Goal: Find specific page/section: Find specific page/section

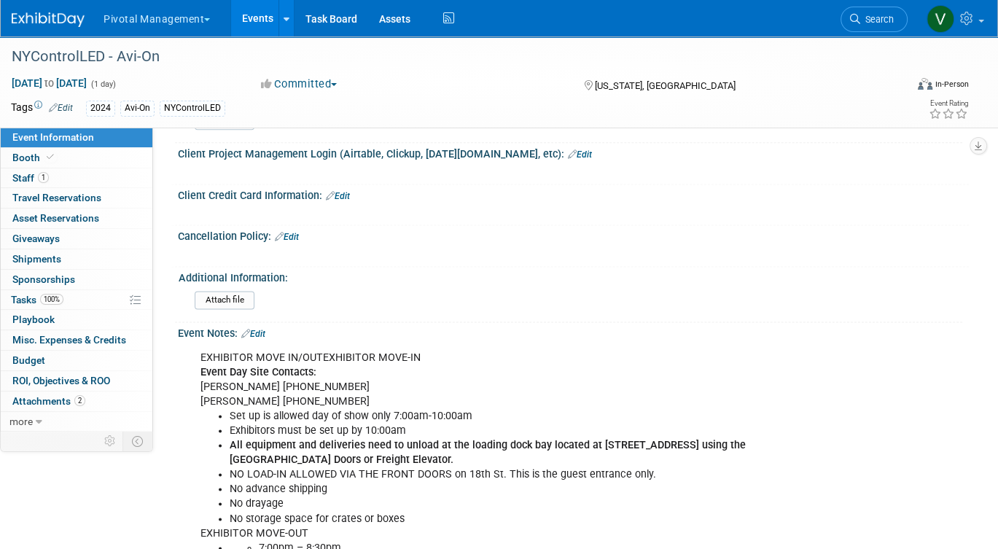
click at [250, 17] on link "Events" at bounding box center [257, 18] width 53 height 36
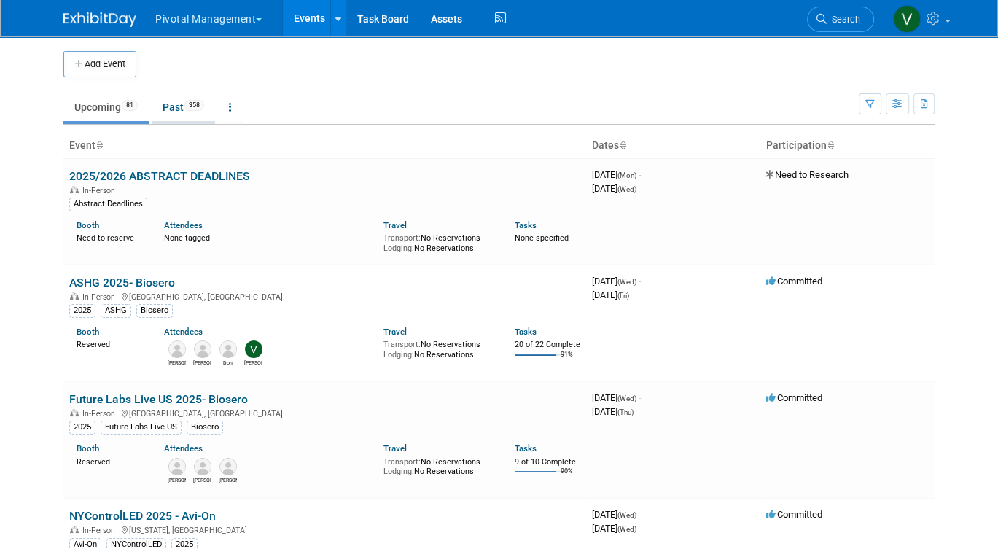
click at [187, 109] on link "Past 358" at bounding box center [183, 107] width 63 height 28
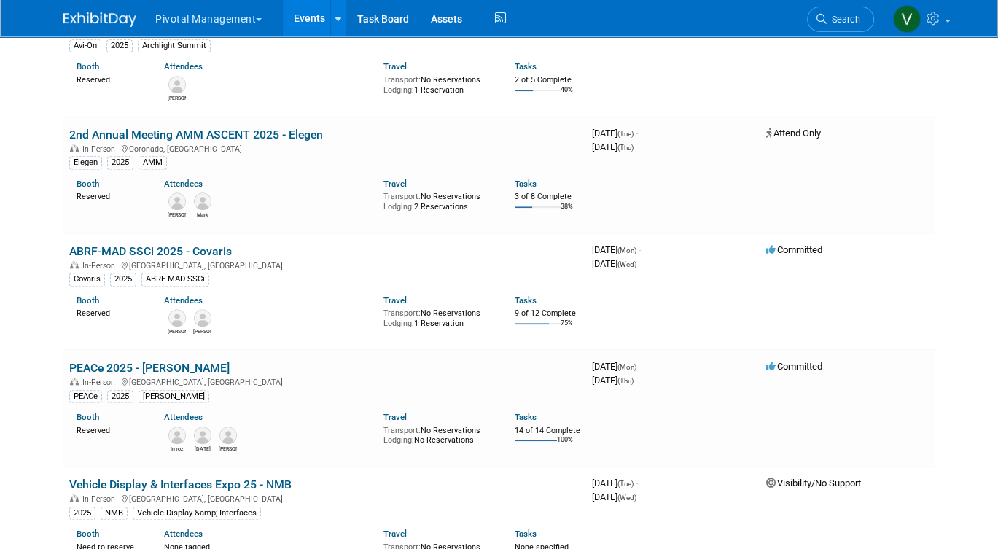
scroll to position [2349, 0]
